Goal: Task Accomplishment & Management: Complete application form

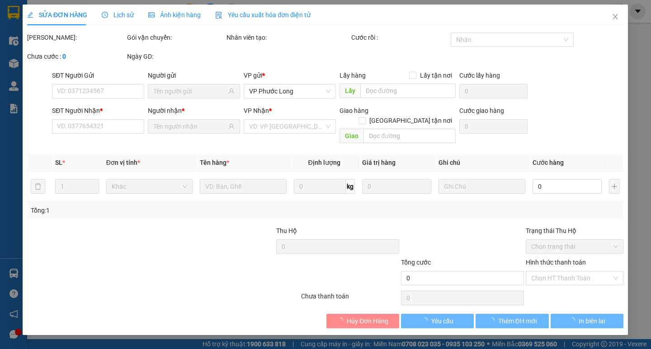
type input "0976209309"
type input "A HỢP"
type input "0976209309"
type input "A HỢP"
type input "150.000"
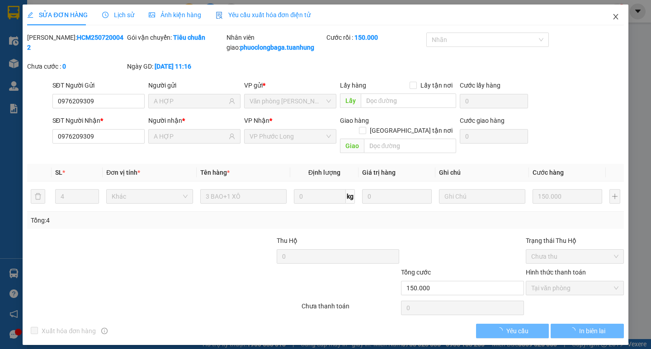
click at [616, 12] on span "Close" at bounding box center [615, 17] width 25 height 25
